Goal: Task Accomplishment & Management: Manage account settings

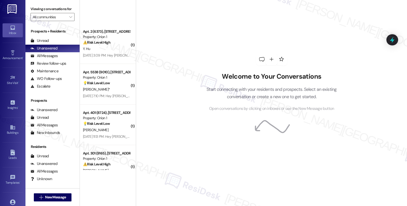
scroll to position [1822, 0]
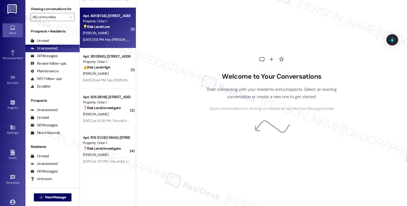
click at [99, 31] on div "[PERSON_NAME]" at bounding box center [106, 33] width 48 height 6
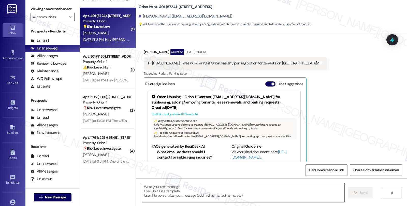
scroll to position [93, 0]
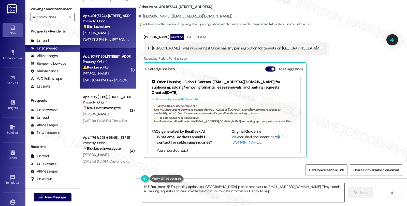
type textarea "Hi {{first_name}}! For parking options on [GEOGRAPHIC_DATA], please reach out t…"
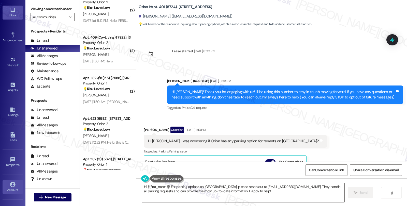
scroll to position [37, 0]
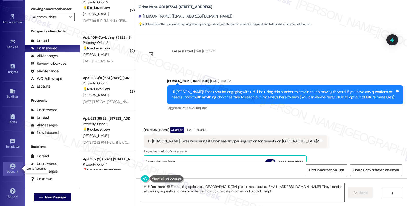
click at [13, 163] on link "Account" at bounding box center [13, 169] width 20 height 14
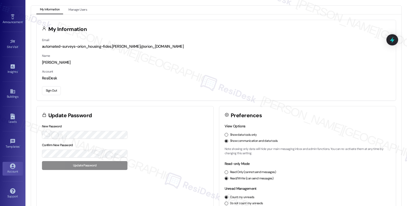
click at [55, 92] on button "Sign Out" at bounding box center [51, 90] width 19 height 9
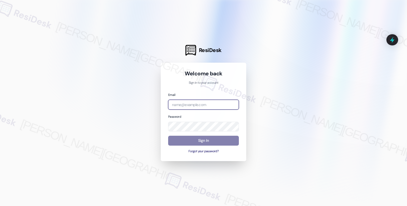
click at [184, 105] on input "email" at bounding box center [203, 105] width 71 height 10
drag, startPoint x: 189, startPoint y: 110, endPoint x: 141, endPoint y: 101, distance: 48.5
click at [141, 101] on div "ResiDesk Welcome back Sign in to your account Email twel Password Sign In Forgo…" at bounding box center [203, 103] width 407 height 206
type input "twel"
click at [198, 104] on input "email" at bounding box center [203, 105] width 71 height 10
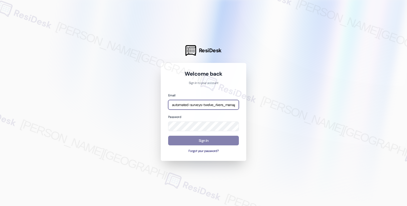
type input "automated-surveys-twelve_rivers_management-fides.[PERSON_NAME]@twelve_rivers_[D…"
